Goal: Information Seeking & Learning: Compare options

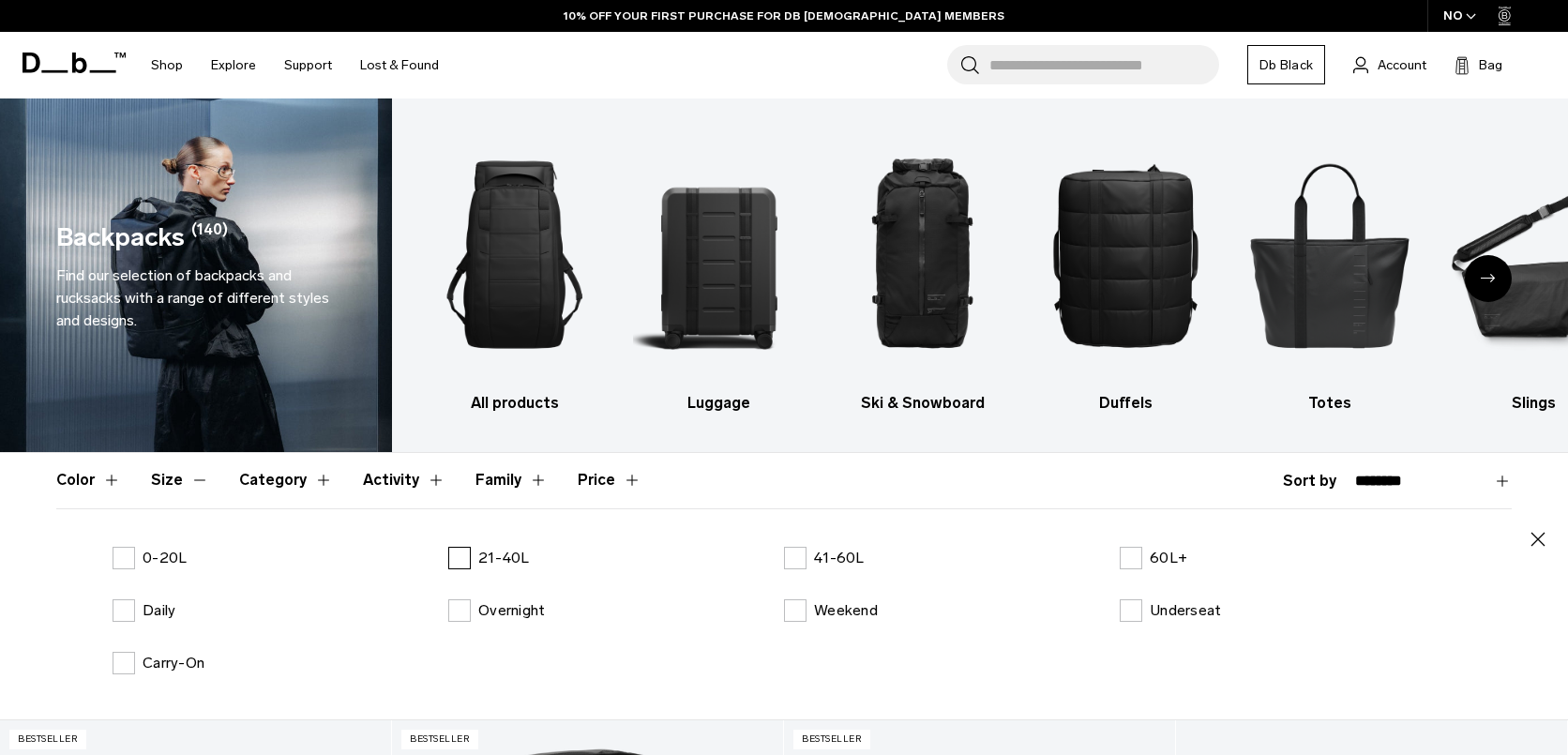
click at [457, 560] on label "21-40L" at bounding box center [489, 558] width 81 height 23
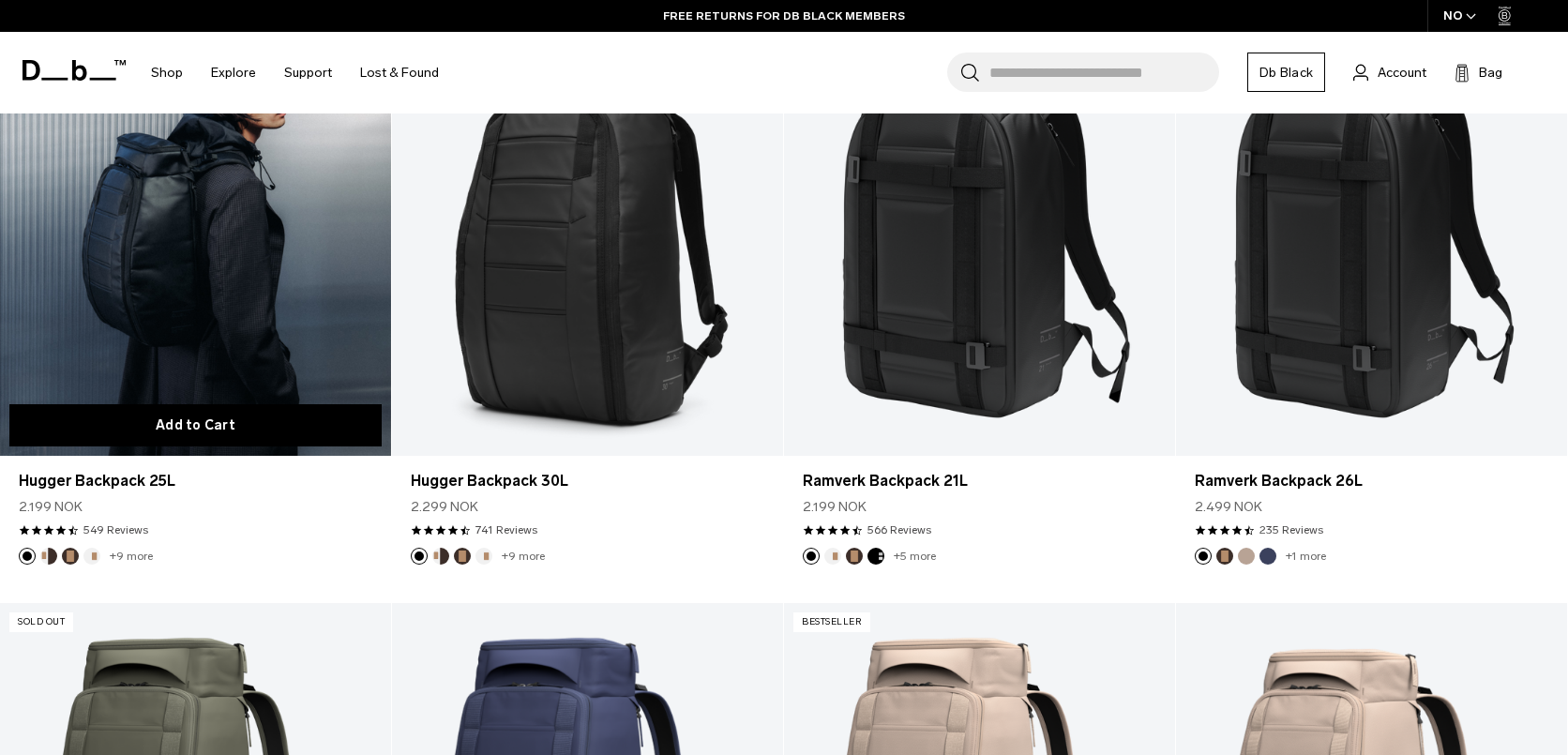
scroll to position [768, 0]
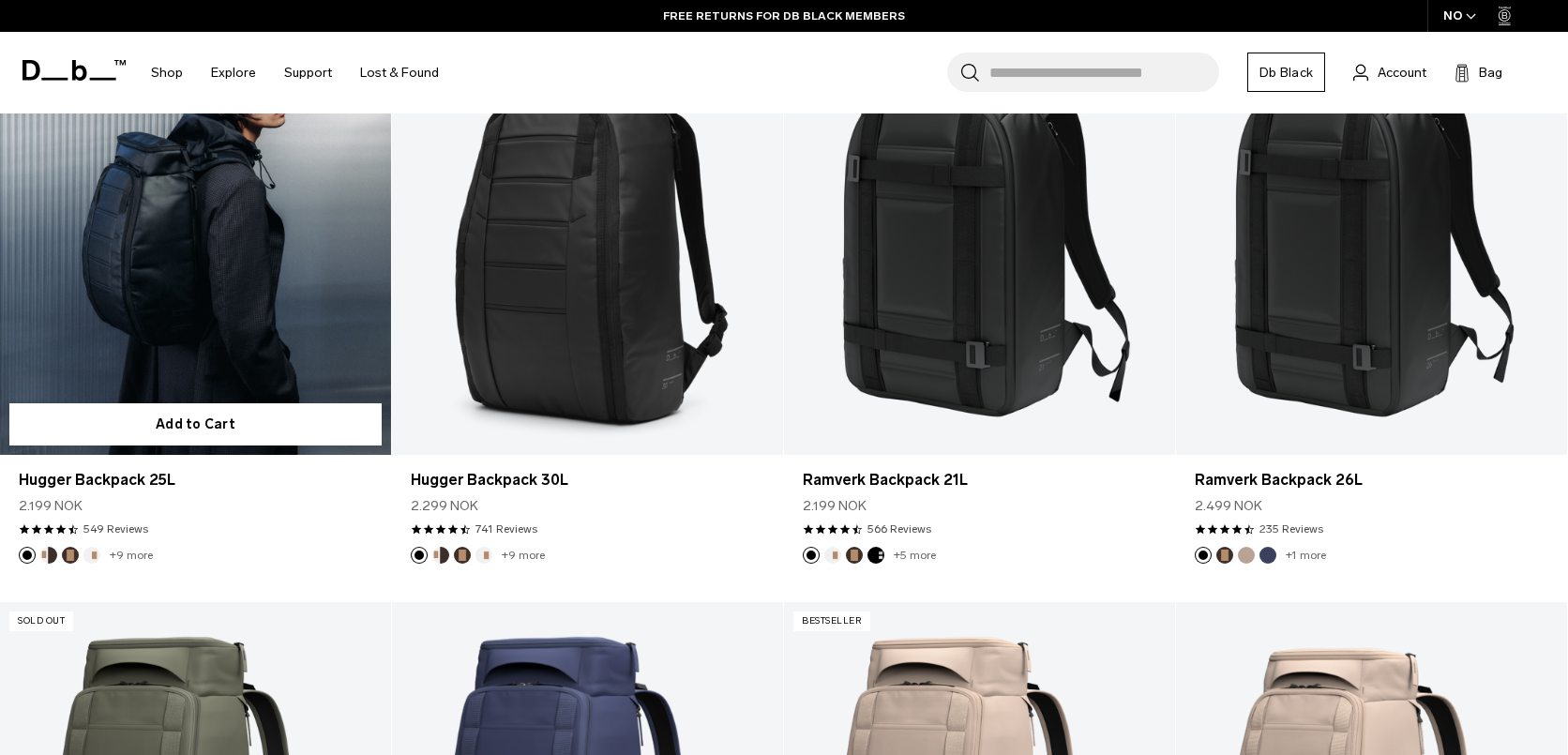
click at [222, 342] on link "Hugger Backpack 25L" at bounding box center [195, 238] width 391 height 435
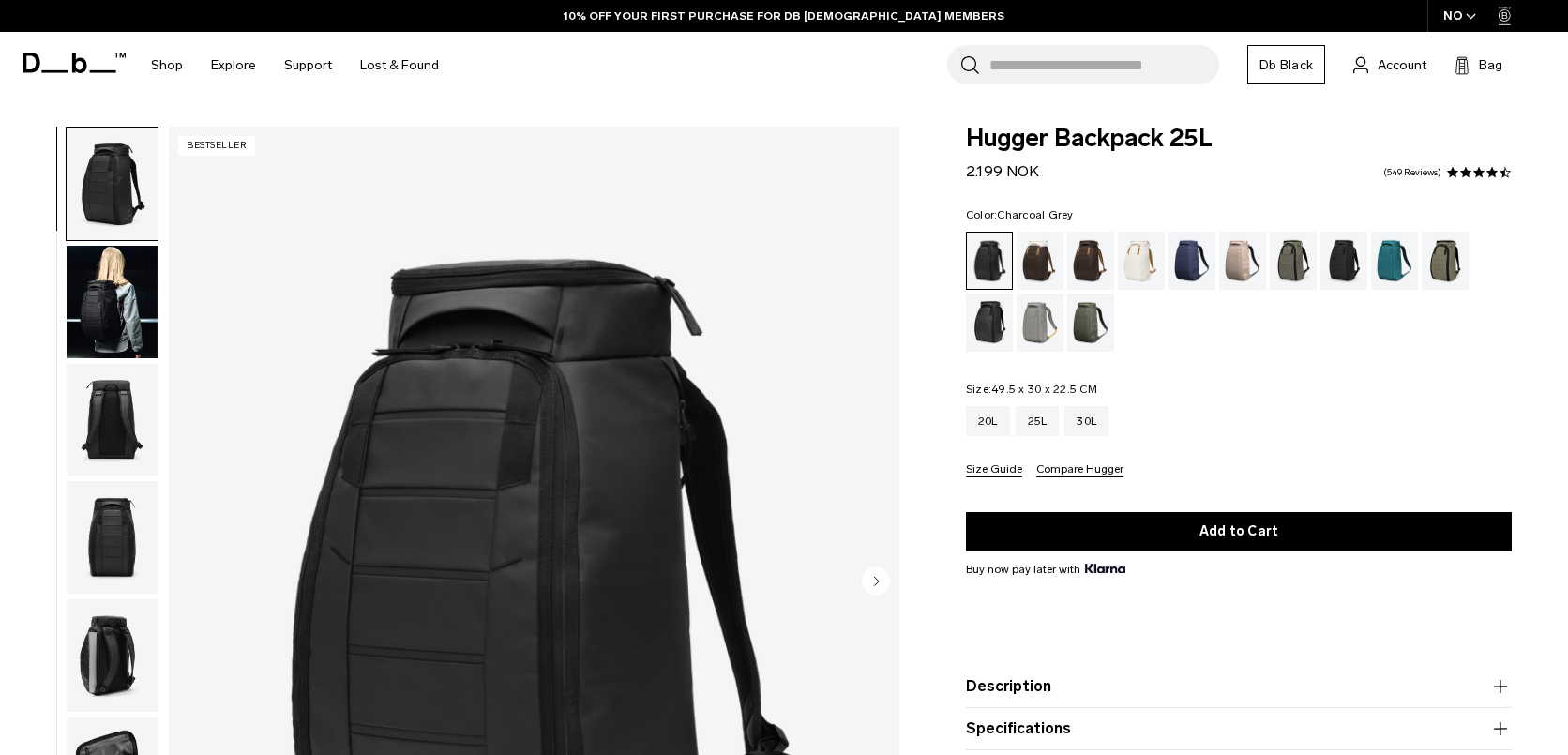
click at [1340, 256] on div "Charcoal Grey" at bounding box center [1345, 261] width 48 height 59
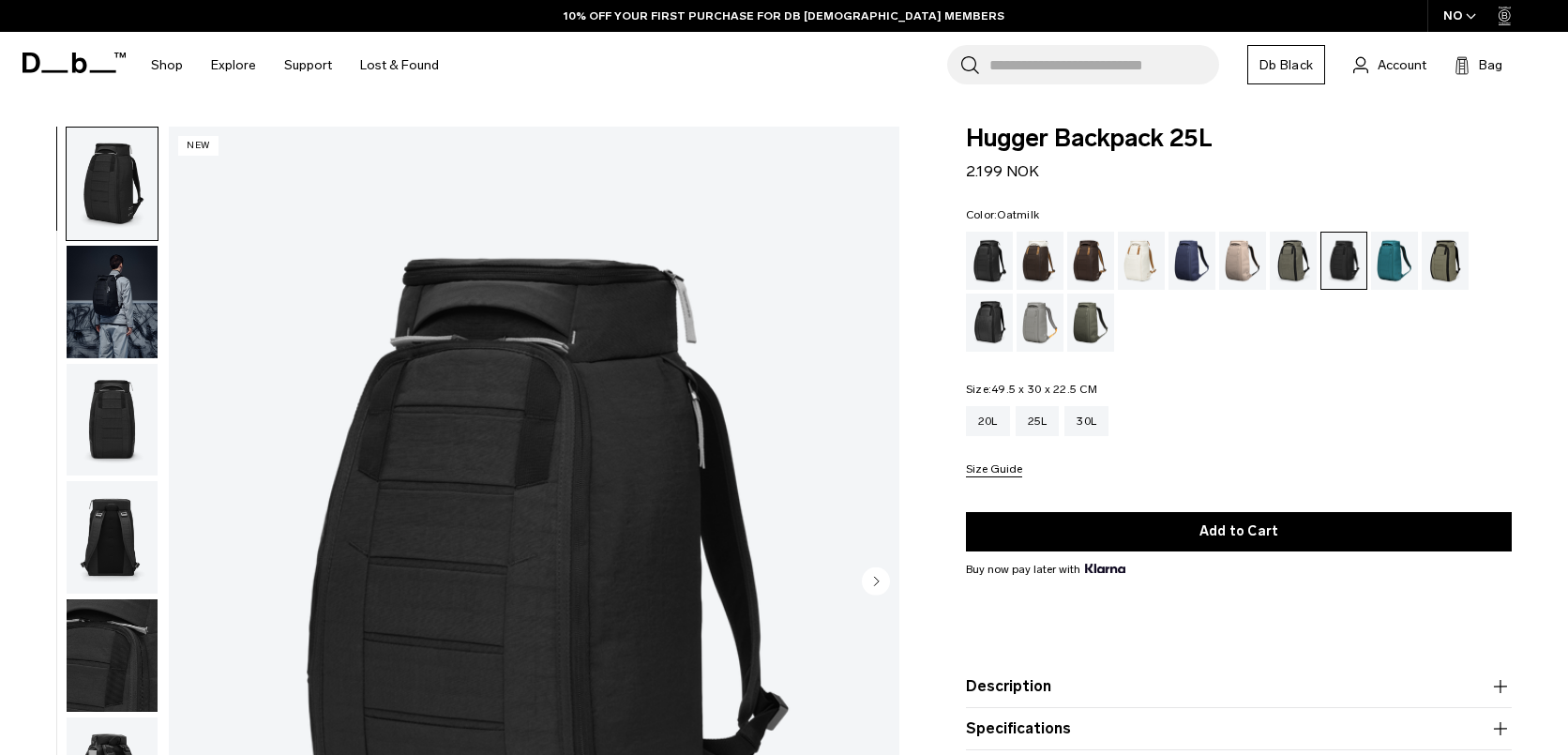
click at [1192, 264] on div "Blue Hour" at bounding box center [1192, 261] width 48 height 59
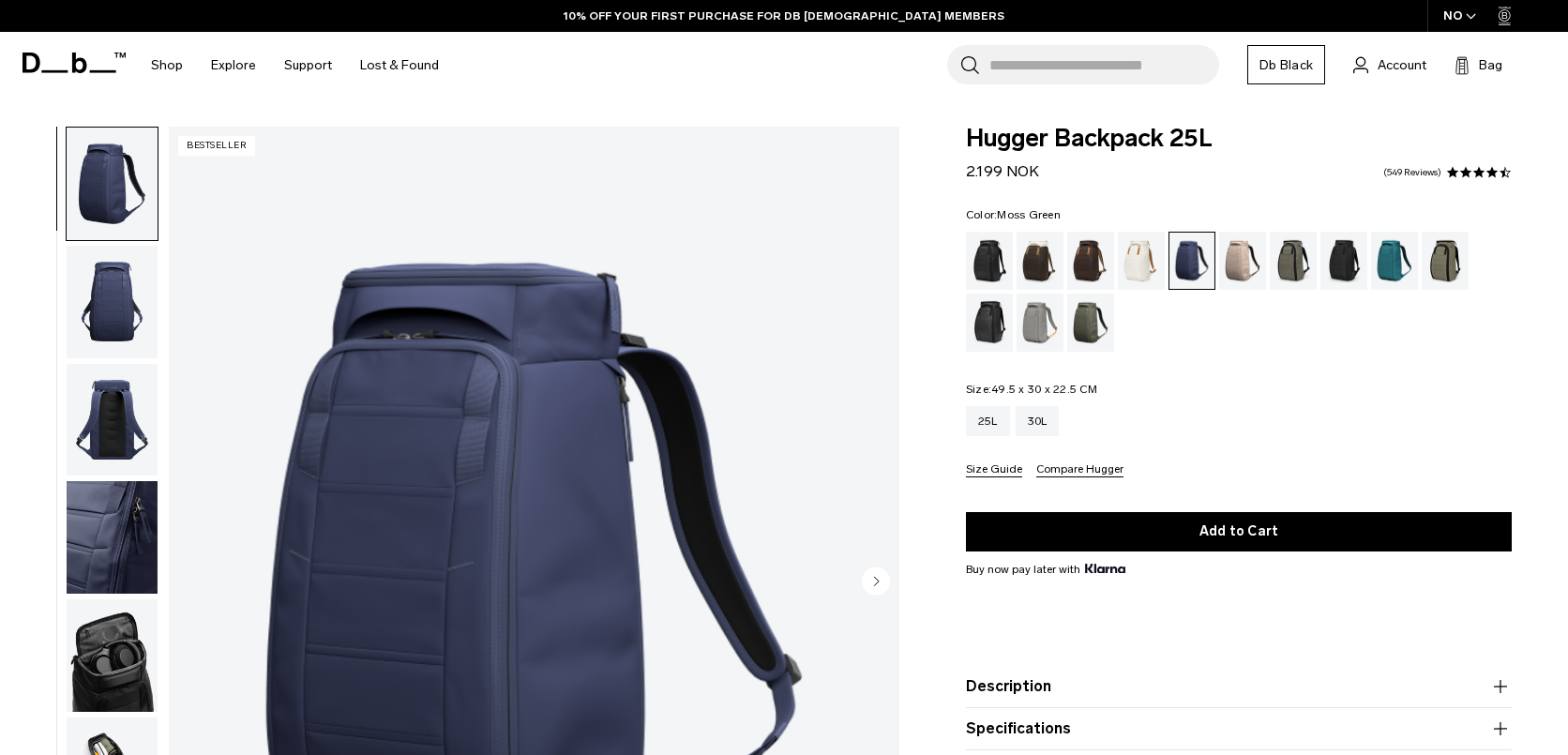
click at [1081, 323] on div "Moss Green" at bounding box center [1091, 322] width 48 height 59
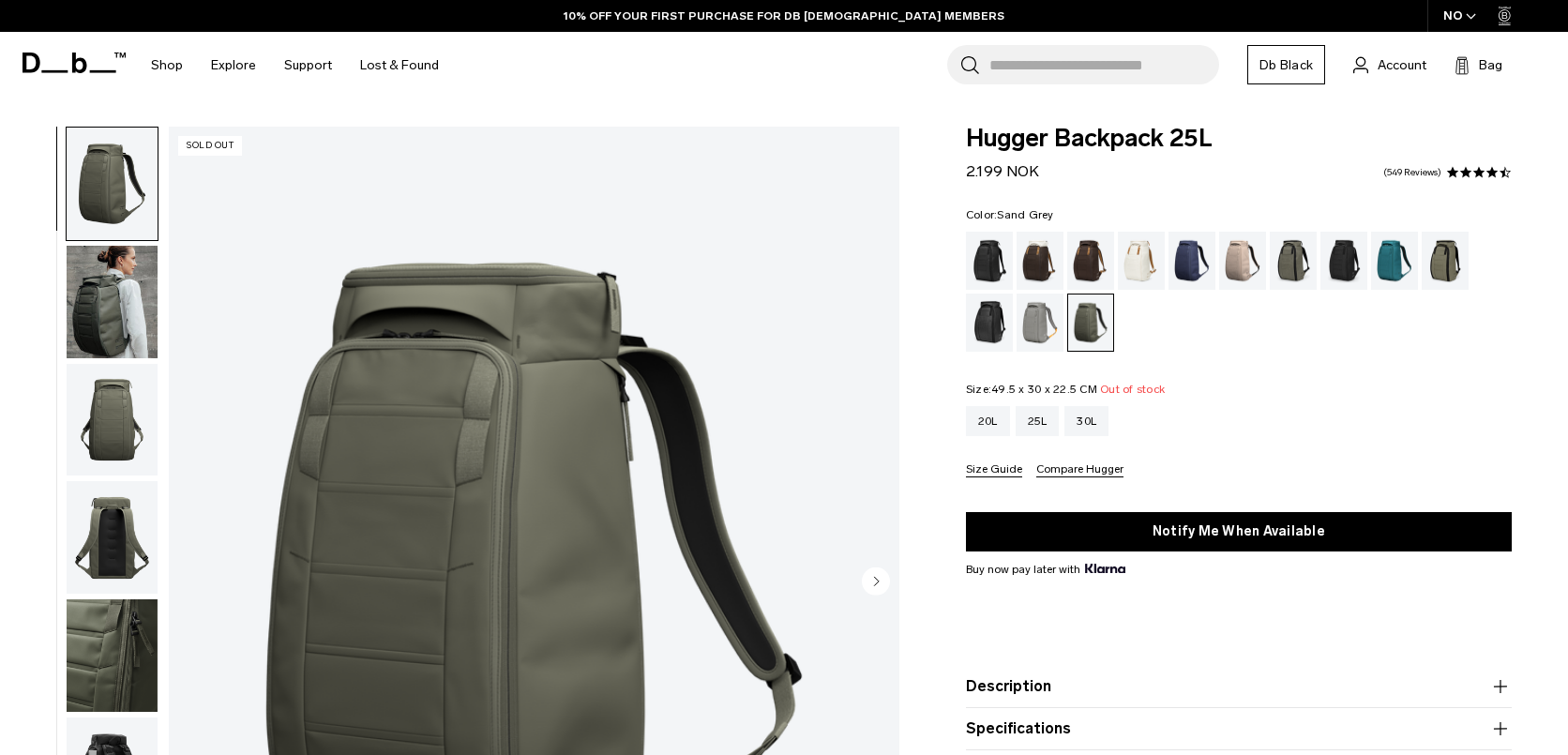
click at [1040, 325] on div "Sand Grey" at bounding box center [1040, 322] width 48 height 59
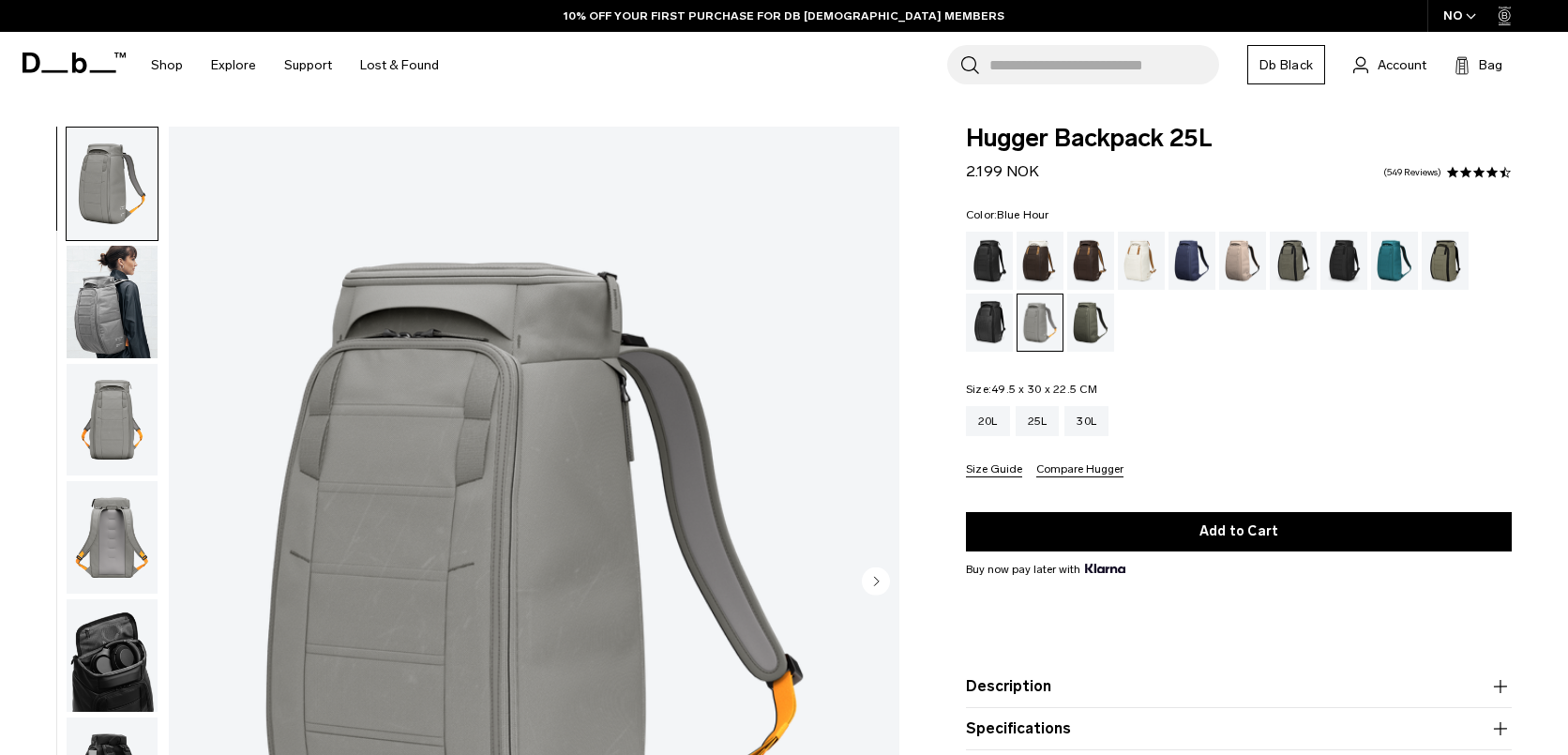
click at [1208, 263] on div "Blue Hour" at bounding box center [1192, 261] width 48 height 59
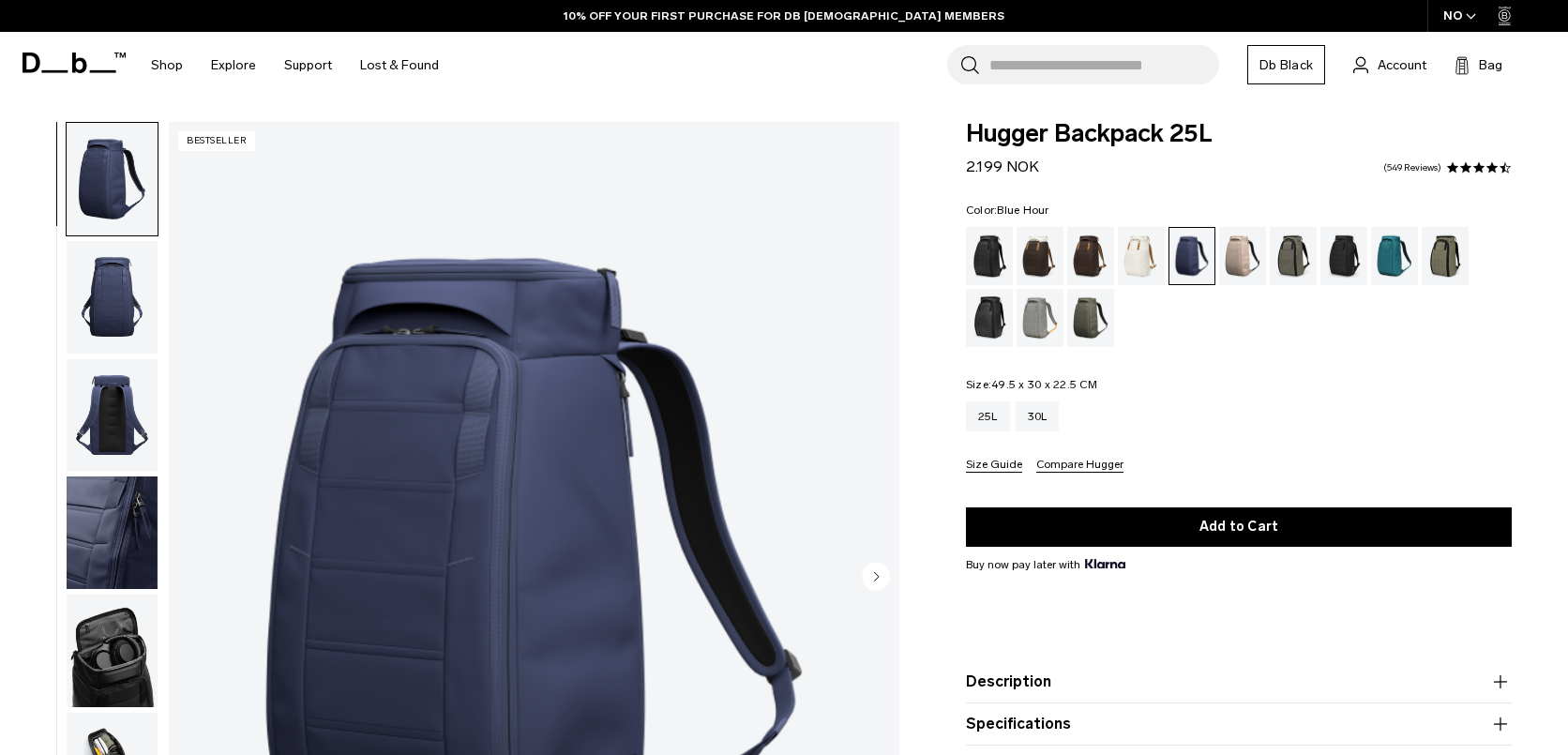
scroll to position [9, 0]
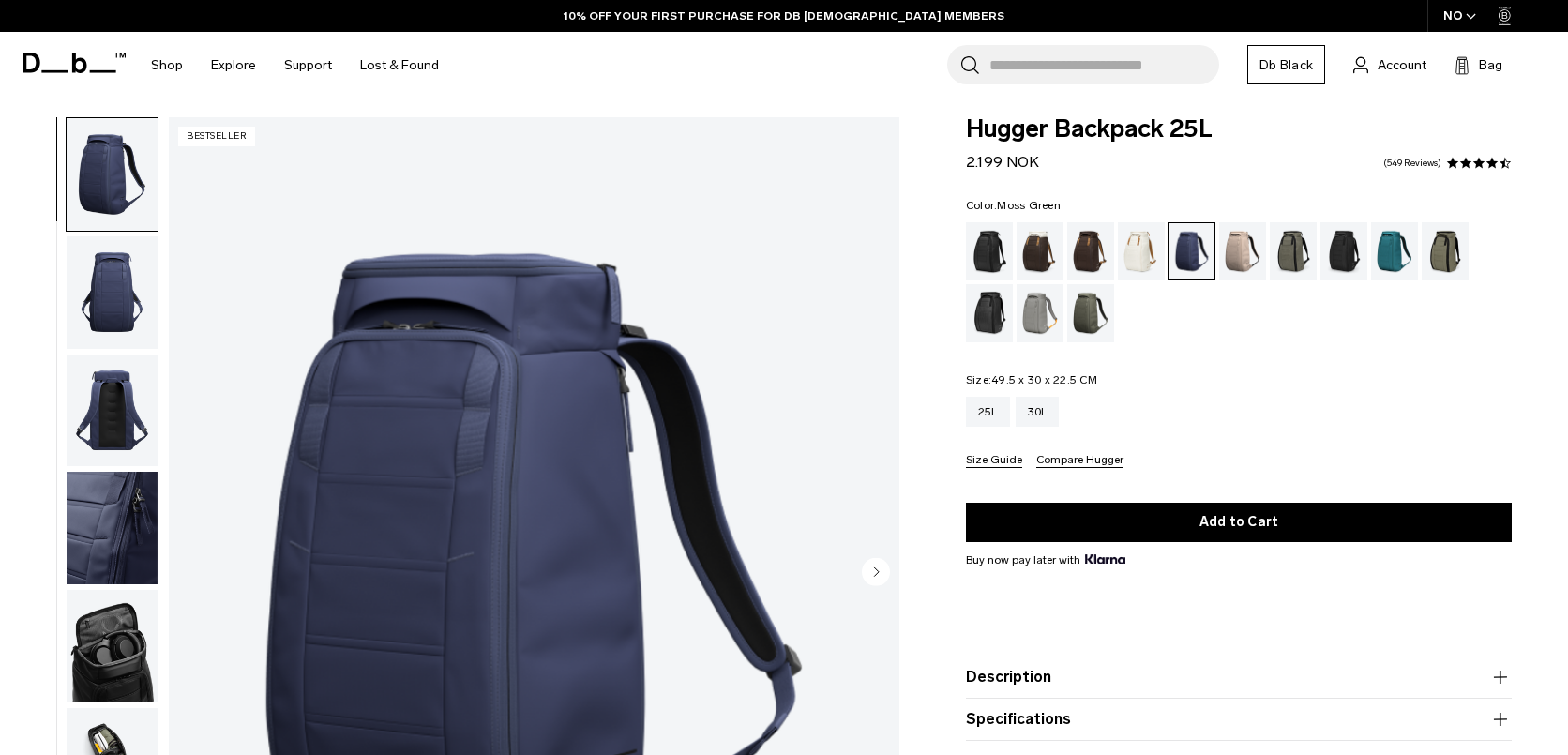
click at [1103, 317] on div "Moss Green" at bounding box center [1091, 314] width 48 height 59
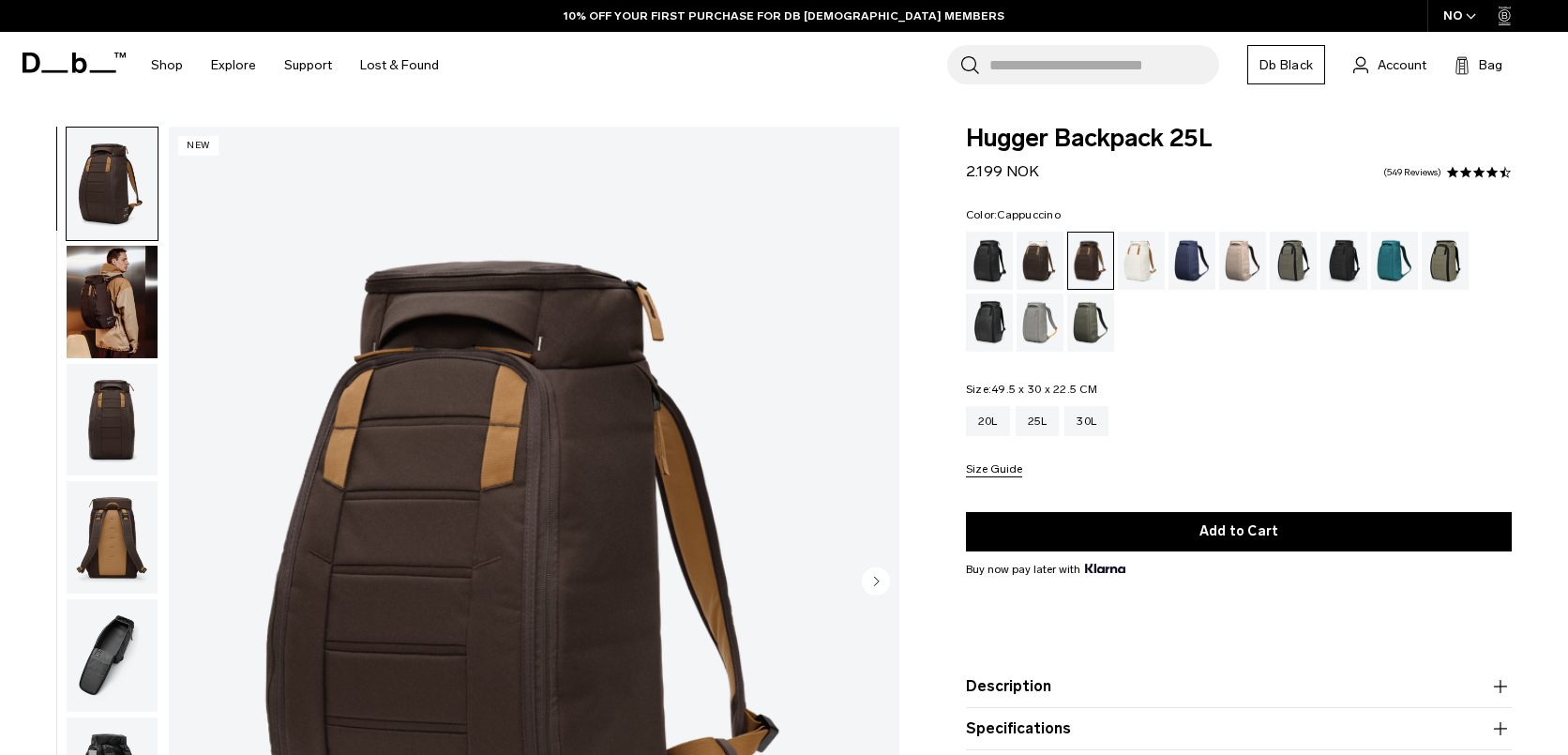
click at [1036, 265] on div "Cappuccino" at bounding box center [1040, 261] width 48 height 59
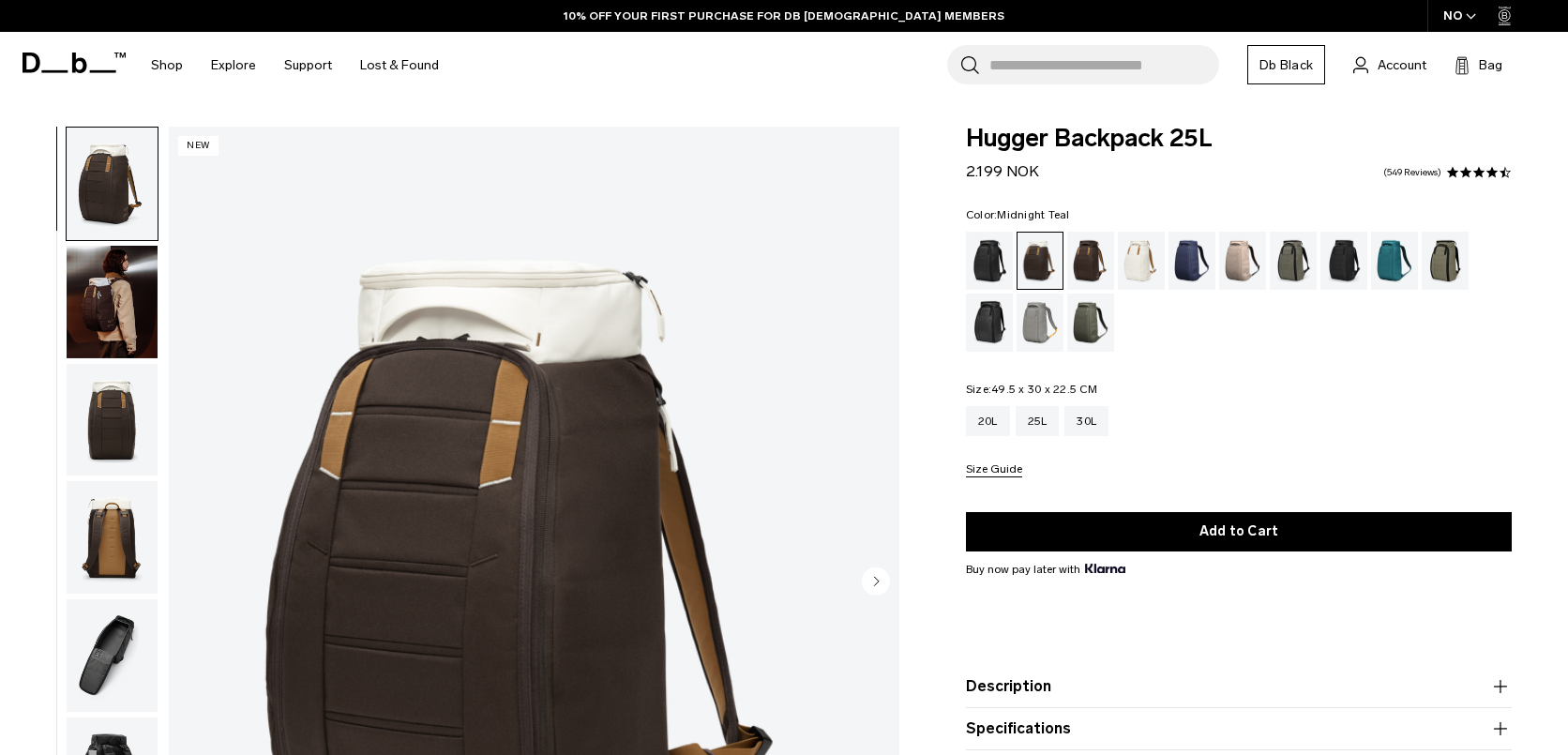
click at [1387, 259] on div "Midnight Teal" at bounding box center [1395, 261] width 48 height 59
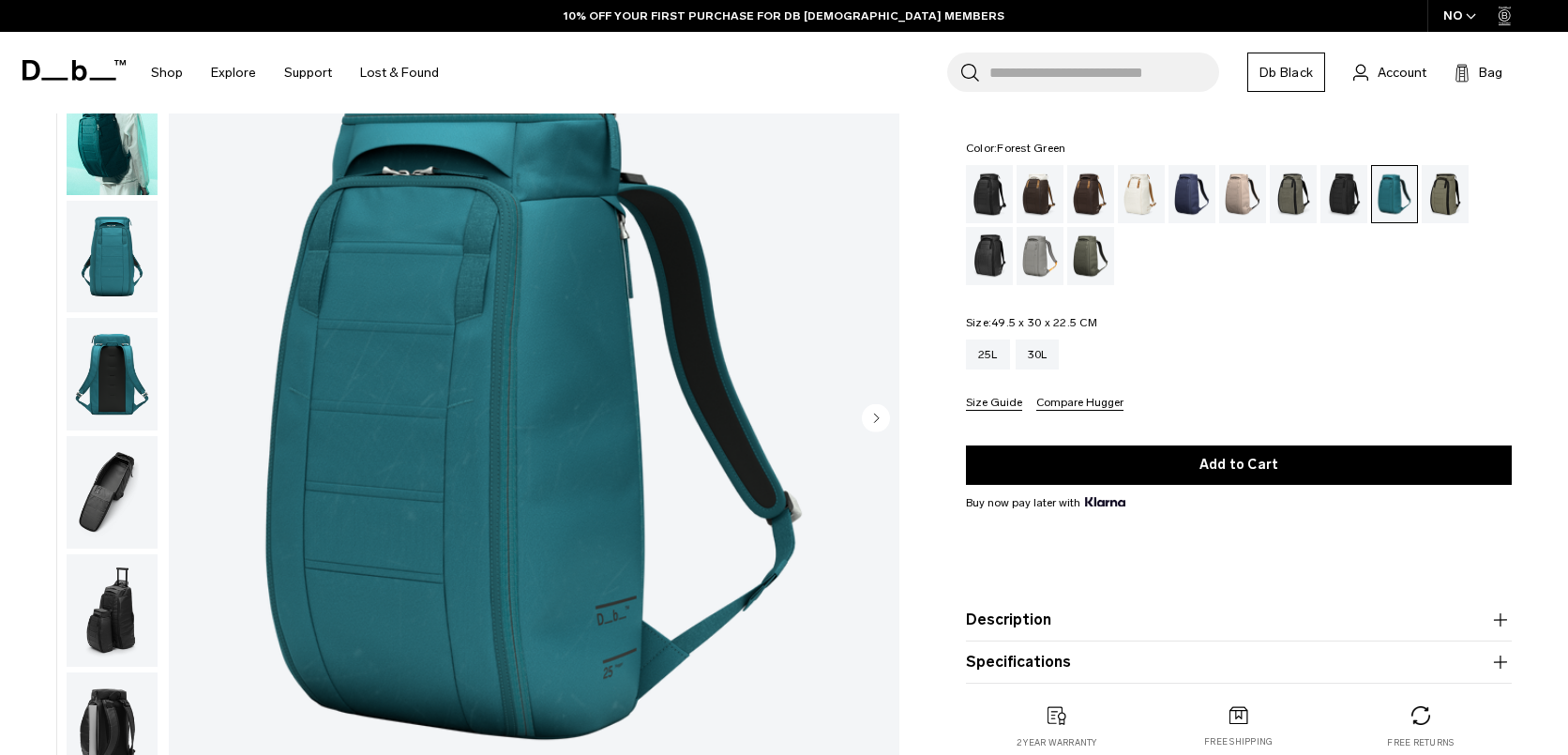
click at [1303, 184] on div "Forest Green" at bounding box center [1293, 193] width 48 height 59
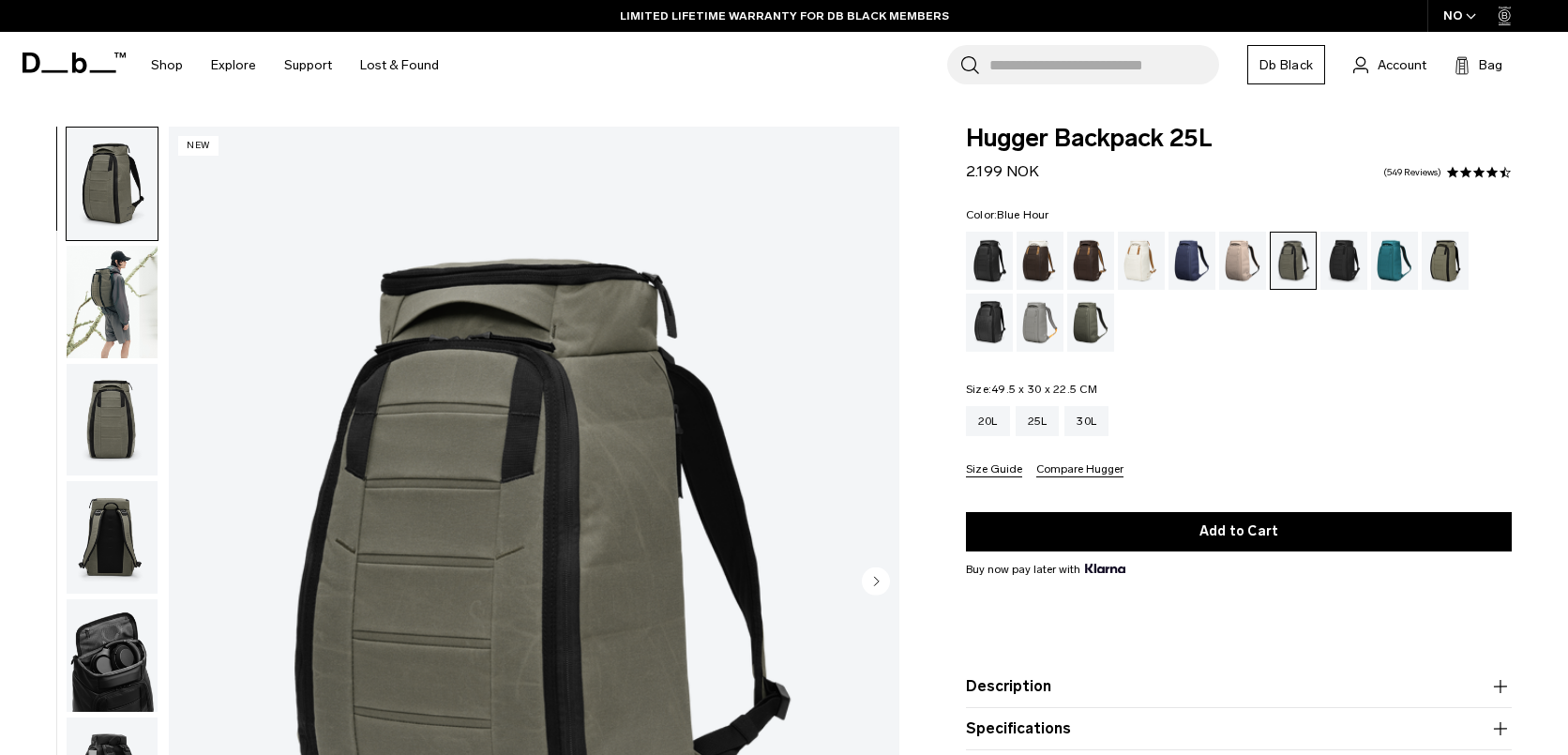
click at [1204, 249] on div "Blue Hour" at bounding box center [1192, 261] width 48 height 59
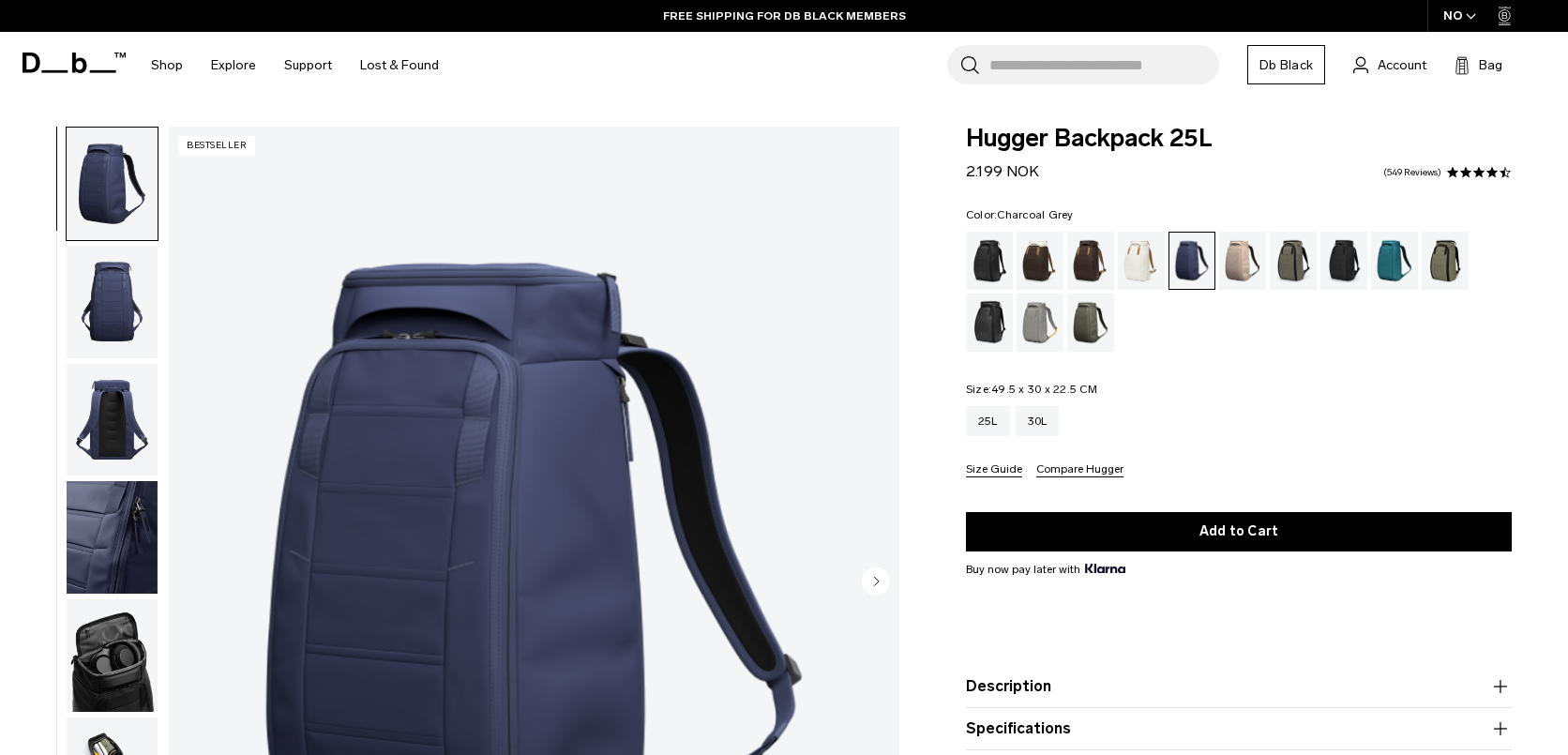
click at [1326, 265] on div "Charcoal Grey" at bounding box center [1345, 261] width 48 height 59
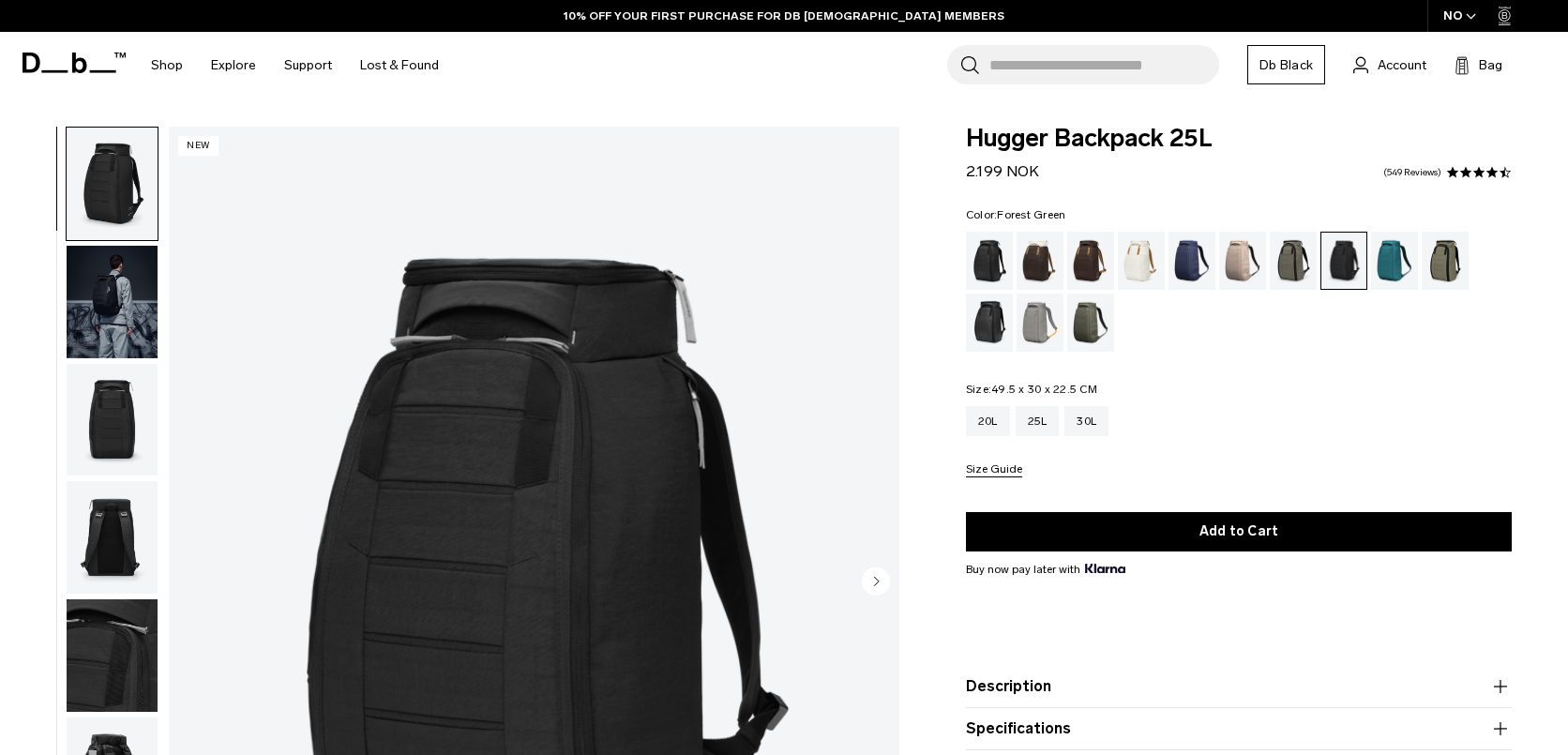
click at [1291, 267] on div "Forest Green" at bounding box center [1293, 261] width 48 height 59
